Goal: Task Accomplishment & Management: Use online tool/utility

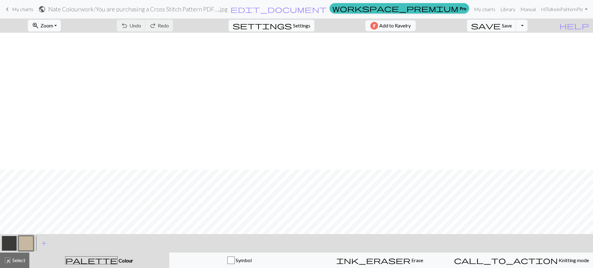
scroll to position [137, 0]
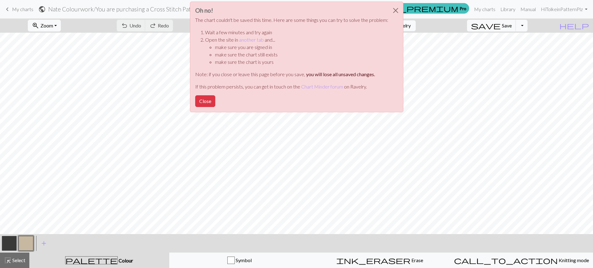
click at [20, 11] on div "Oh no! The chart couldn't be saved this time. Here are some things you can try …" at bounding box center [296, 58] width 593 height 117
click at [6, 8] on div "Oh no! The chart couldn't be saved this time. Here are some things you can try …" at bounding box center [296, 58] width 593 height 117
click at [205, 100] on button "Close" at bounding box center [205, 101] width 20 height 12
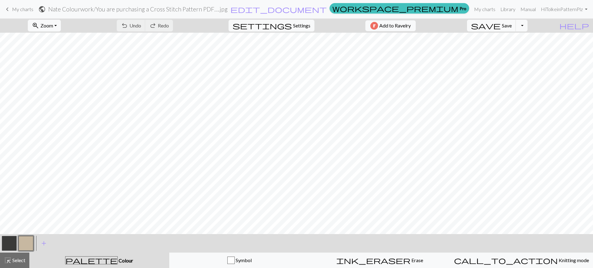
click at [23, 7] on span "My charts" at bounding box center [22, 9] width 21 height 6
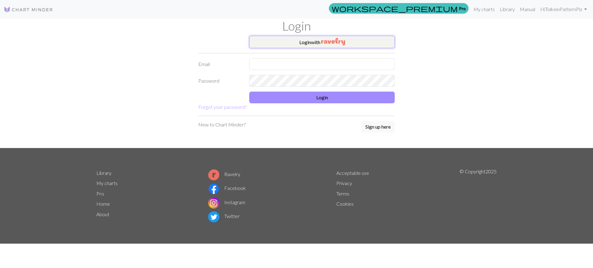
click at [354, 39] on button "Login with" at bounding box center [321, 42] width 145 height 12
click at [341, 46] on button "Login with" at bounding box center [321, 42] width 145 height 12
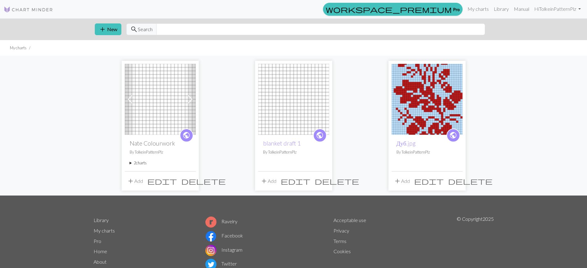
click at [152, 104] on img at bounding box center [160, 99] width 71 height 71
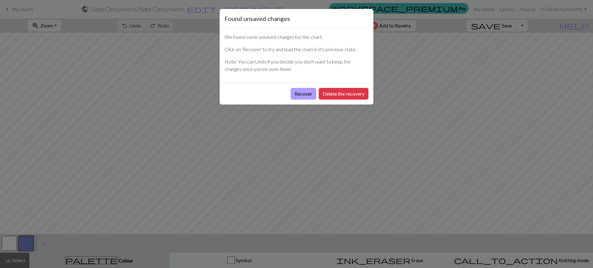
click at [300, 93] on button "Recover" at bounding box center [304, 94] width 26 height 12
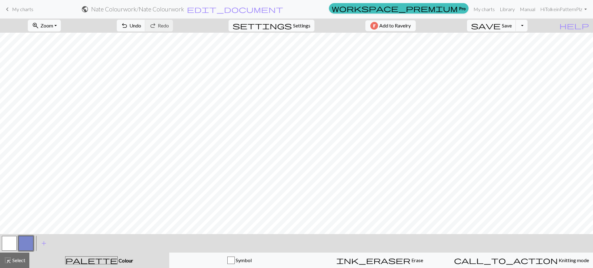
click at [10, 6] on span "keyboard_arrow_left" at bounding box center [7, 9] width 7 height 9
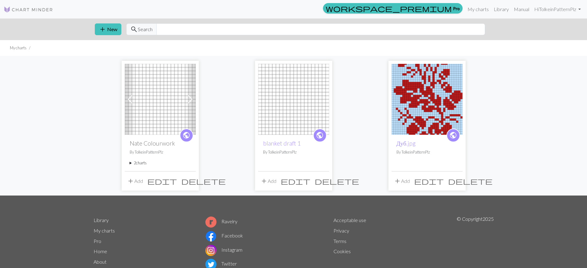
click at [150, 111] on img at bounding box center [160, 99] width 71 height 71
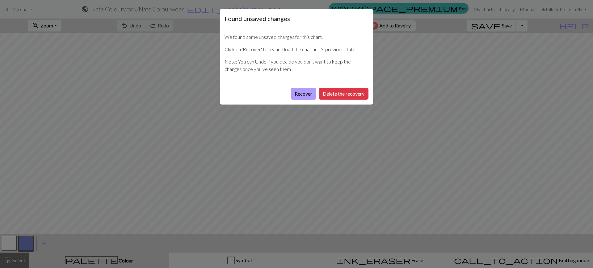
click at [293, 91] on button "Recover" at bounding box center [304, 94] width 26 height 12
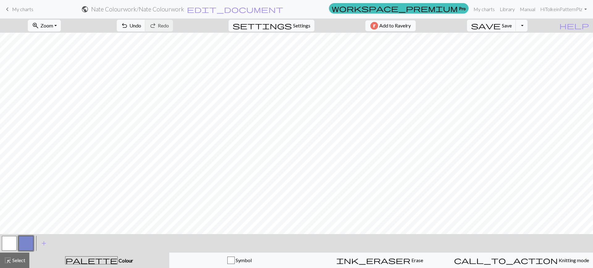
click at [11, 13] on link "keyboard_arrow_left My charts" at bounding box center [19, 9] width 30 height 11
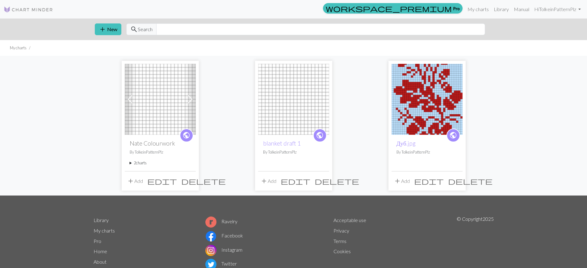
click at [191, 96] on span at bounding box center [190, 100] width 10 height 10
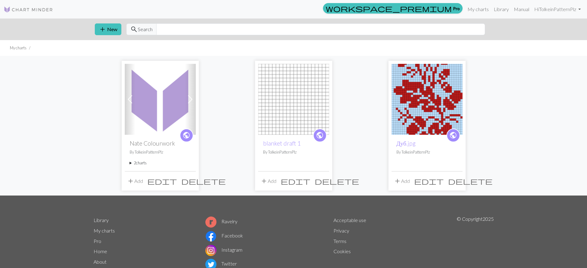
click at [132, 161] on summary "2 charts" at bounding box center [160, 163] width 61 height 6
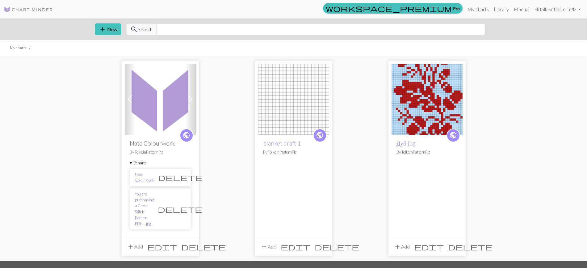
click at [154, 196] on link "You are purchasing a Cross Stitch Pattern PDF….jpg" at bounding box center [144, 210] width 19 height 36
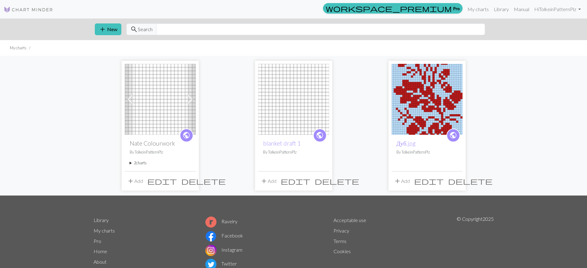
click at [145, 164] on summary "2 charts" at bounding box center [160, 163] width 61 height 6
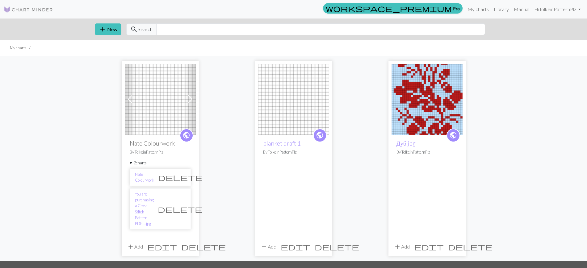
click at [182, 178] on span "delete" at bounding box center [180, 177] width 44 height 9
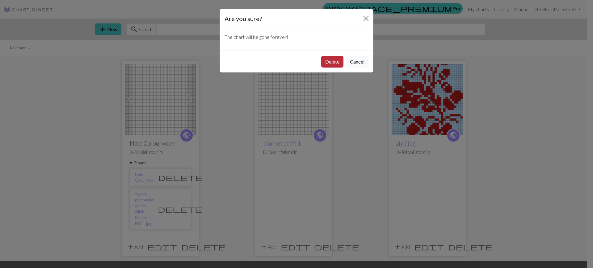
click at [332, 63] on button "Delete" at bounding box center [332, 62] width 22 height 12
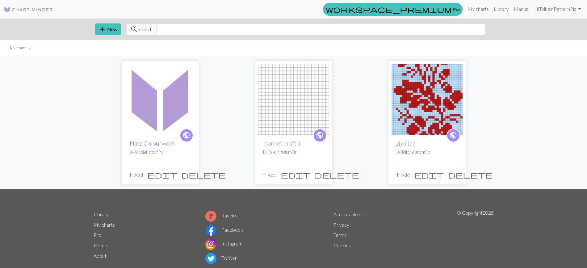
click at [151, 140] on link "Nate Colourwork" at bounding box center [152, 143] width 45 height 7
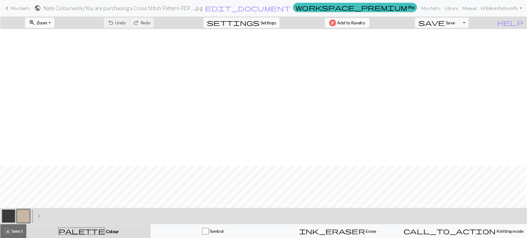
scroll to position [425, 0]
click at [19, 11] on span "My charts" at bounding box center [22, 9] width 21 height 6
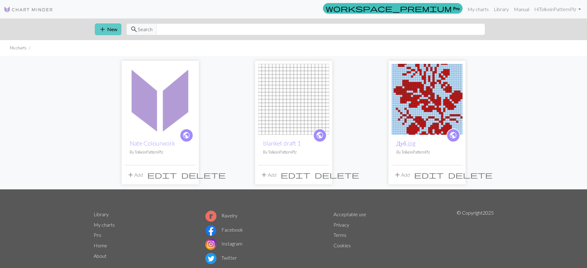
click at [105, 27] on span "add" at bounding box center [102, 29] width 7 height 9
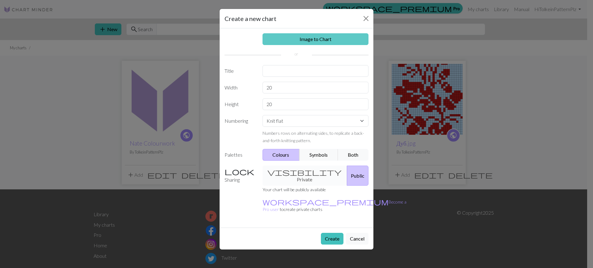
click at [289, 37] on link "Image to Chart" at bounding box center [316, 39] width 106 height 12
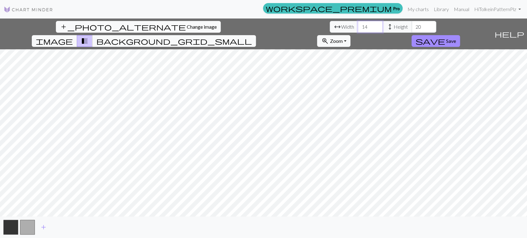
drag, startPoint x: 165, startPoint y: 27, endPoint x: 154, endPoint y: 30, distance: 11.6
click at [358, 30] on input "14" at bounding box center [370, 27] width 25 height 12
type input "200"
drag, startPoint x: 215, startPoint y: 30, endPoint x: 207, endPoint y: 33, distance: 8.8
click at [207, 33] on div "add_photo_alternate Change image arrow_range Width 200 height Height 20 image t…" at bounding box center [246, 34] width 492 height 31
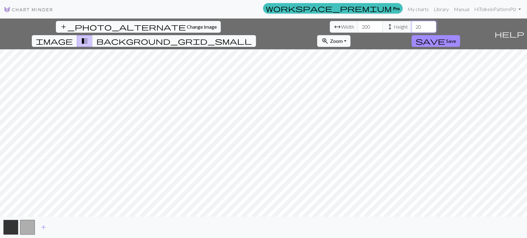
type input "1"
type input "90"
click at [358, 26] on input "200" at bounding box center [370, 27] width 25 height 12
drag, startPoint x: 163, startPoint y: 26, endPoint x: 155, endPoint y: 29, distance: 8.7
click at [358, 29] on input "200" at bounding box center [370, 27] width 25 height 12
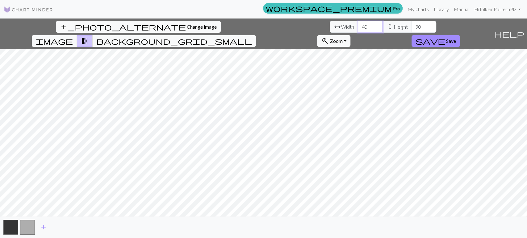
type input "4"
type input "300"
click at [200, 41] on div "add_photo_alternate Change image arrow_range Width 300 height Height 90 image t…" at bounding box center [263, 129] width 527 height 220
click at [252, 37] on span "background_grid_small" at bounding box center [174, 41] width 156 height 9
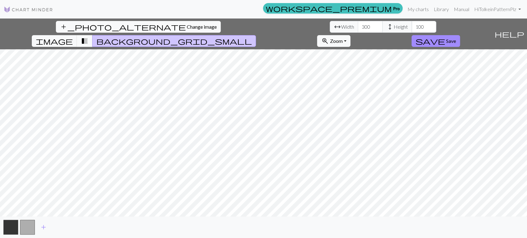
drag, startPoint x: 284, startPoint y: 24, endPoint x: 297, endPoint y: 22, distance: 13.1
click at [77, 35] on button "image" at bounding box center [54, 41] width 45 height 12
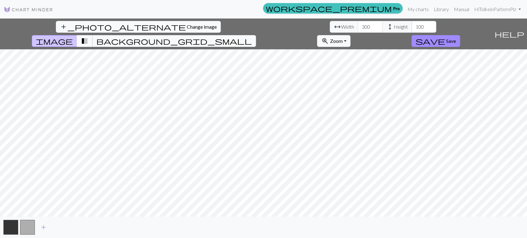
click at [88, 37] on span "transition_fade" at bounding box center [84, 41] width 7 height 9
click at [77, 35] on button "image" at bounding box center [54, 41] width 45 height 12
click at [88, 37] on span "transition_fade" at bounding box center [84, 41] width 7 height 9
click at [252, 37] on span "background_grid_small" at bounding box center [174, 41] width 156 height 9
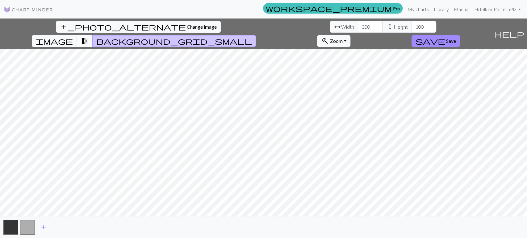
click at [88, 37] on span "transition_fade" at bounding box center [84, 41] width 7 height 9
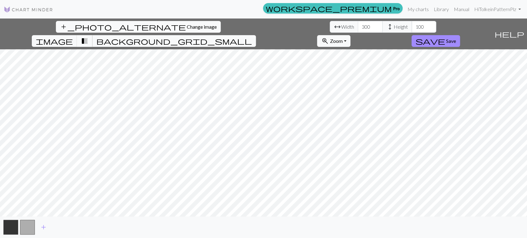
click at [88, 37] on span "transition_fade" at bounding box center [84, 41] width 7 height 9
drag, startPoint x: 220, startPoint y: 29, endPoint x: 206, endPoint y: 29, distance: 13.6
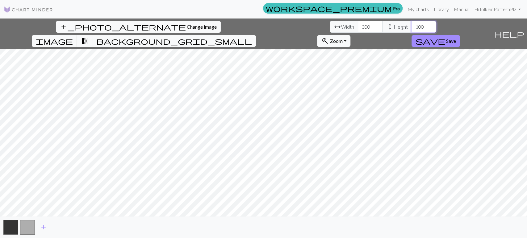
click at [412, 29] on input "100" at bounding box center [424, 27] width 25 height 12
click at [259, 238] on html "This website uses cookies to ensure you get the best experience on our website.…" at bounding box center [263, 119] width 527 height 238
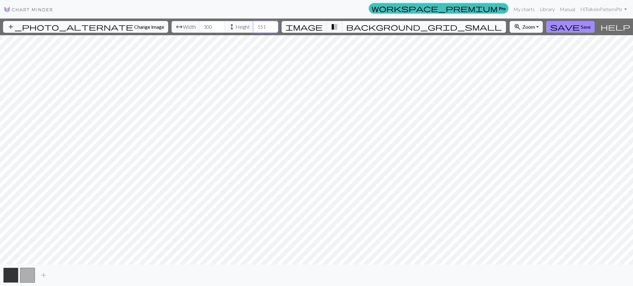
click at [255, 25] on input "151" at bounding box center [265, 27] width 25 height 12
click at [255, 25] on input "152" at bounding box center [265, 27] width 25 height 12
click at [256, 24] on input "153" at bounding box center [265, 27] width 25 height 12
click at [256, 24] on input "154" at bounding box center [265, 27] width 25 height 12
click at [256, 25] on input "155" at bounding box center [265, 27] width 25 height 12
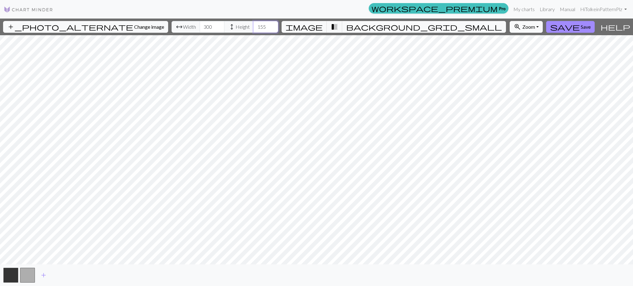
click at [256, 25] on input "156" at bounding box center [265, 27] width 25 height 12
click at [256, 25] on input "157" at bounding box center [265, 27] width 25 height 12
click at [256, 25] on input "158" at bounding box center [265, 27] width 25 height 12
click at [256, 25] on input "159" at bounding box center [265, 27] width 25 height 12
click at [256, 25] on input "160" at bounding box center [265, 27] width 25 height 12
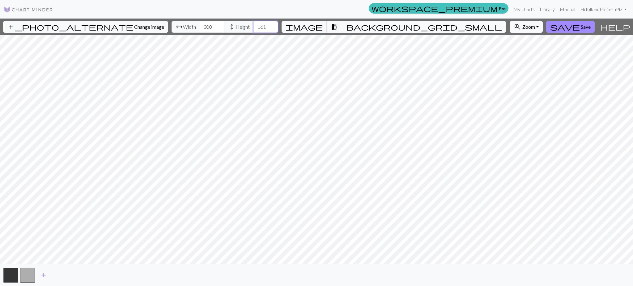
click at [256, 25] on input "161" at bounding box center [265, 27] width 25 height 12
click at [256, 25] on input "162" at bounding box center [265, 27] width 25 height 12
click at [256, 25] on input "163" at bounding box center [265, 27] width 25 height 12
click at [255, 27] on input "162" at bounding box center [265, 27] width 25 height 12
click at [255, 27] on input "161" at bounding box center [265, 27] width 25 height 12
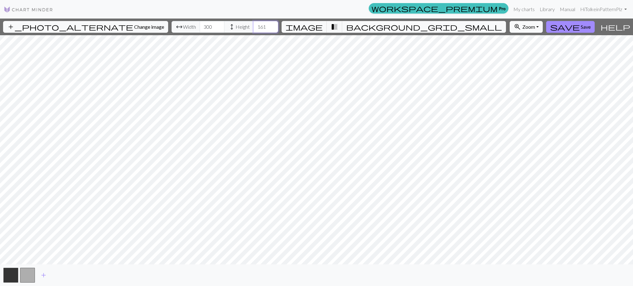
click at [255, 27] on input "160" at bounding box center [265, 27] width 25 height 12
click at [255, 27] on input "159" at bounding box center [265, 27] width 25 height 12
click at [255, 27] on input "158" at bounding box center [265, 27] width 25 height 12
drag, startPoint x: 253, startPoint y: 27, endPoint x: 245, endPoint y: 29, distance: 7.6
click at [253, 29] on input "158" at bounding box center [265, 27] width 25 height 12
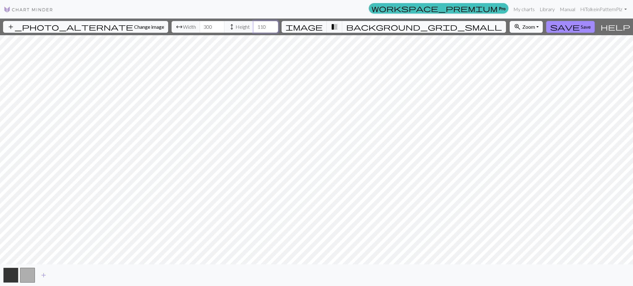
type input "110"
